Goal: Obtain resource: Obtain resource

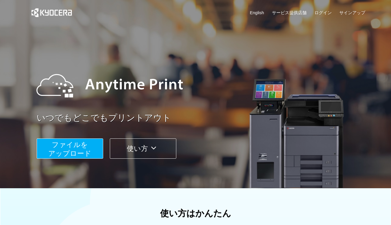
click at [73, 149] on span "ファイルを ​​アップロード" at bounding box center [69, 149] width 43 height 16
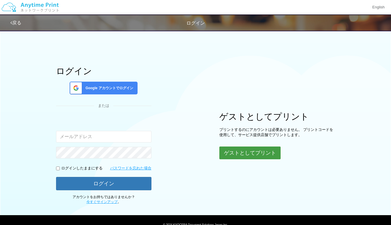
click at [251, 154] on button "ゲストとしてプリント" at bounding box center [250, 152] width 61 height 13
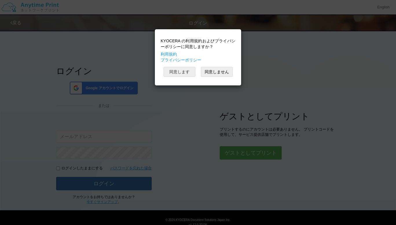
click at [176, 72] on button "同意します" at bounding box center [179, 72] width 32 height 10
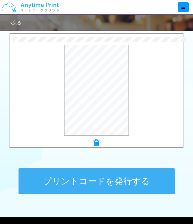
scroll to position [224, 0]
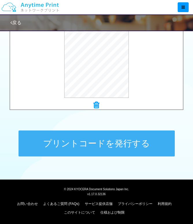
click at [85, 143] on button "プリントコードを発行する" at bounding box center [97, 144] width 156 height 26
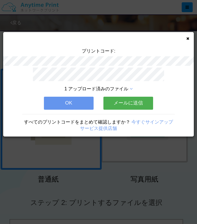
click at [131, 102] on button "メールに送信" at bounding box center [129, 103] width 50 height 13
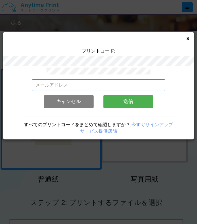
click at [38, 84] on input "email" at bounding box center [99, 86] width 134 height 12
type input "[EMAIL_ADDRESS][DOMAIN_NAME]"
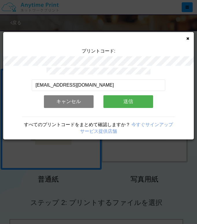
click at [127, 100] on button "送信" at bounding box center [129, 101] width 50 height 13
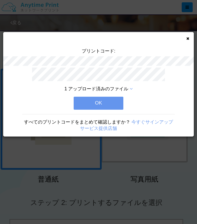
click at [99, 100] on button "OK" at bounding box center [99, 103] width 50 height 13
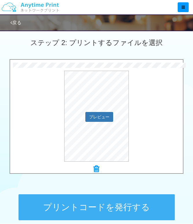
scroll to position [203, 0]
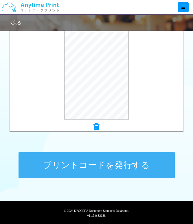
click at [109, 161] on button "プリントコードを発行する" at bounding box center [97, 165] width 156 height 26
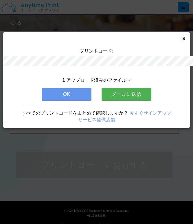
scroll to position [0, 0]
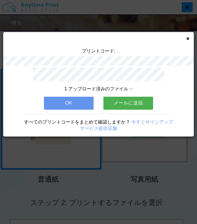
click at [120, 99] on button "メールに送信" at bounding box center [129, 103] width 50 height 13
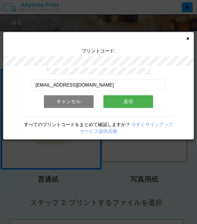
click at [134, 100] on button "送信" at bounding box center [129, 101] width 50 height 13
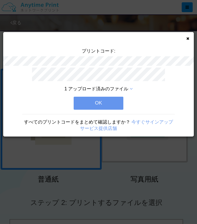
click at [102, 102] on button "OK" at bounding box center [99, 103] width 50 height 13
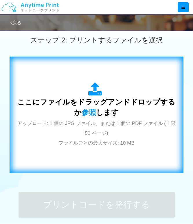
scroll to position [174, 0]
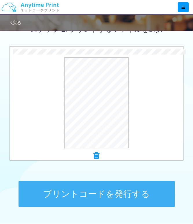
click at [113, 195] on button "プリントコードを発行する" at bounding box center [97, 194] width 156 height 26
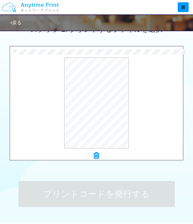
scroll to position [0, 0]
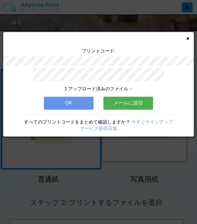
click at [127, 101] on button "メールに送信" at bounding box center [129, 103] width 50 height 13
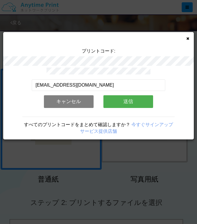
click at [128, 100] on button "送信" at bounding box center [129, 101] width 50 height 13
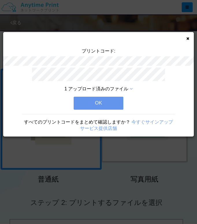
click at [114, 102] on button "OK" at bounding box center [99, 103] width 50 height 13
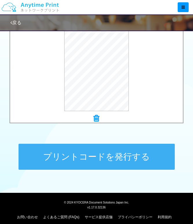
scroll to position [224, 0]
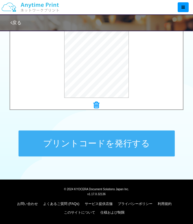
click at [76, 141] on button "プリントコードを発行する" at bounding box center [97, 144] width 156 height 26
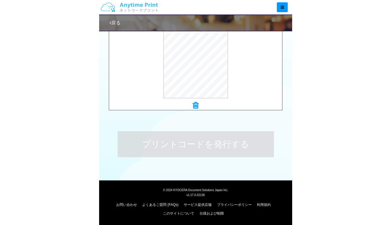
scroll to position [0, 0]
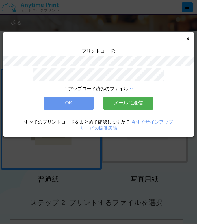
click at [131, 102] on button "メールに送信" at bounding box center [129, 103] width 50 height 13
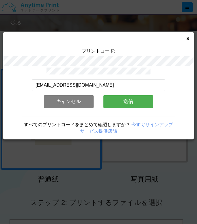
click at [131, 102] on button "送信" at bounding box center [129, 101] width 50 height 13
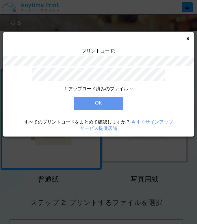
click at [94, 102] on button "OK" at bounding box center [99, 103] width 50 height 13
